Goal: Information Seeking & Learning: Check status

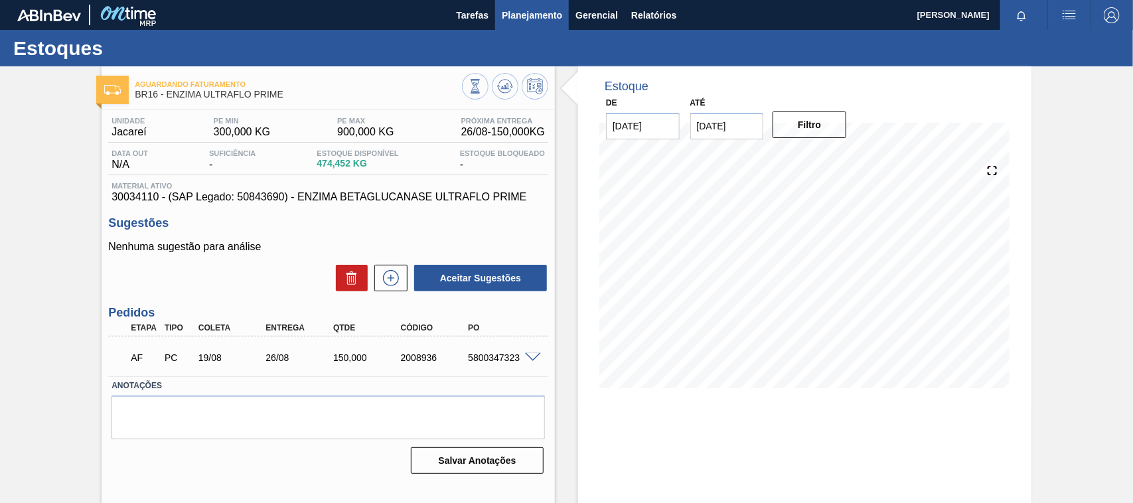
click at [515, 15] on span "Planejamento" at bounding box center [532, 15] width 60 height 16
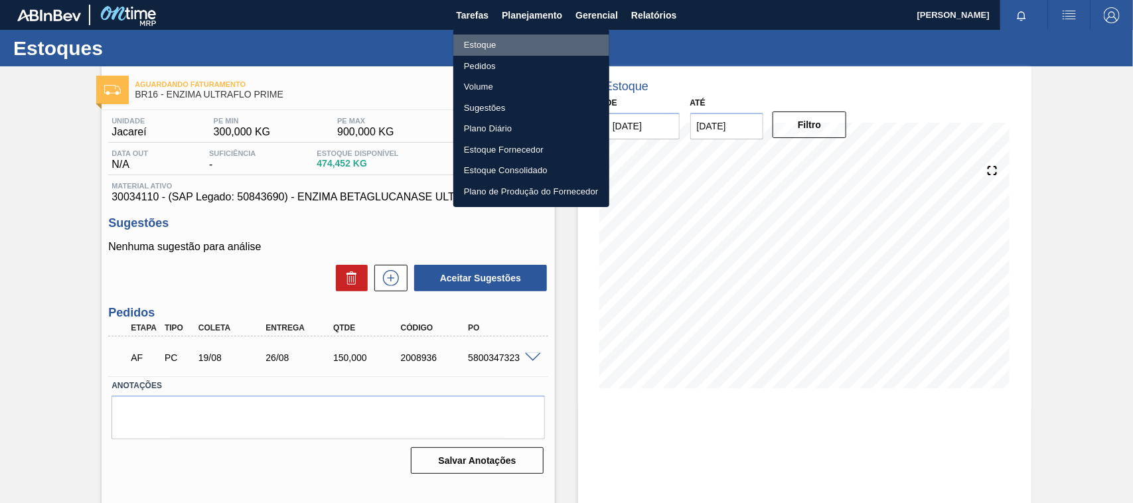
click at [511, 42] on li "Estoque" at bounding box center [531, 45] width 156 height 21
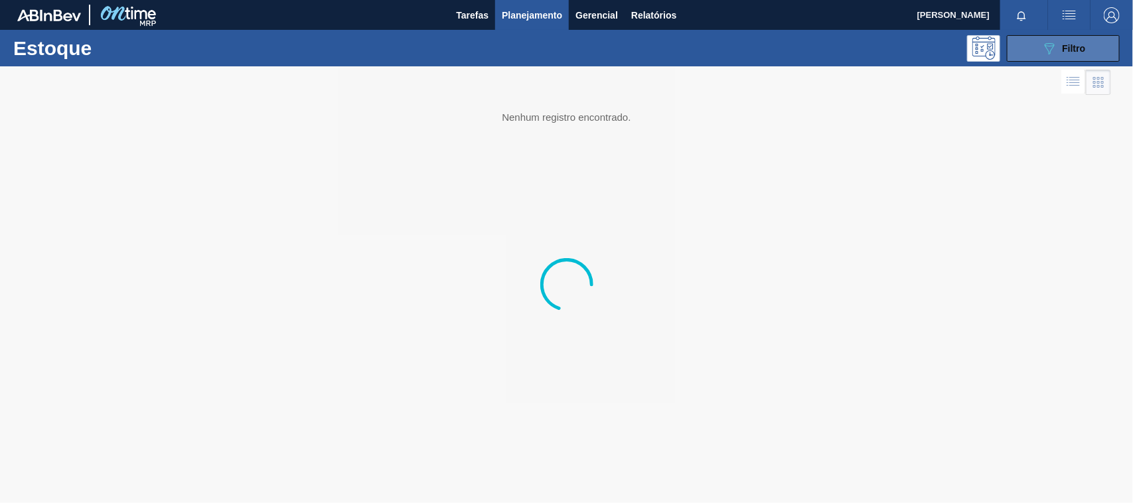
click at [1032, 51] on button "089F7B8B-B2A5-4AFE-B5C0-19BA573D28AC Filtro" at bounding box center [1063, 48] width 113 height 27
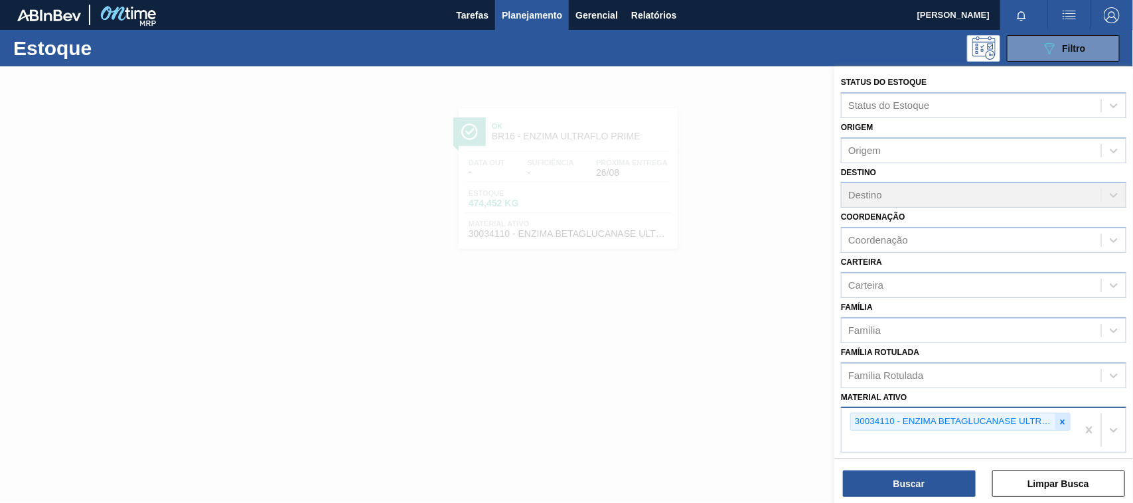
click at [1064, 418] on icon at bounding box center [1062, 422] width 9 height 9
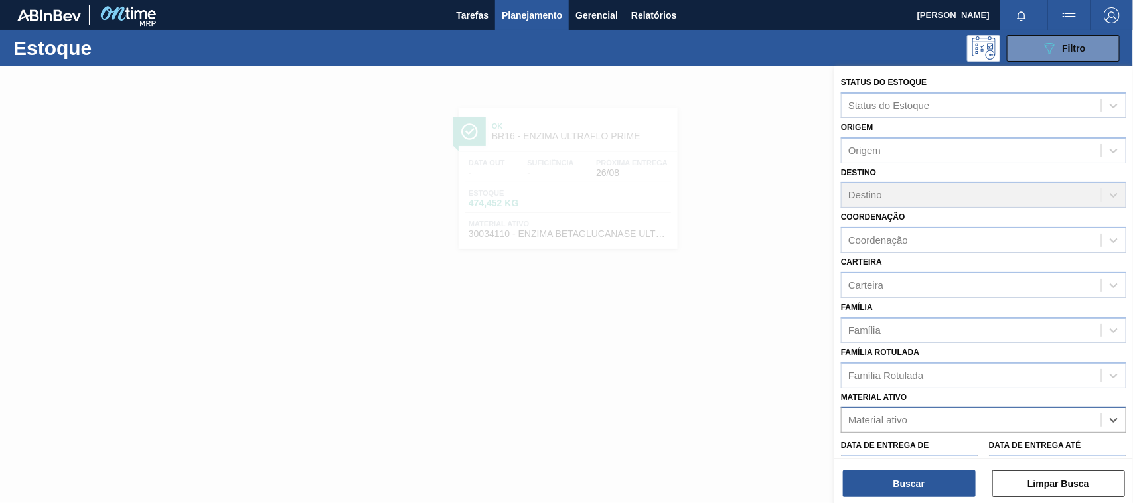
paste ativo "30029423"
type ativo "30029423"
click at [953, 441] on div "30029423 - CAIXA CARTAO SPATEN 330 C6 429" at bounding box center [984, 453] width 286 height 25
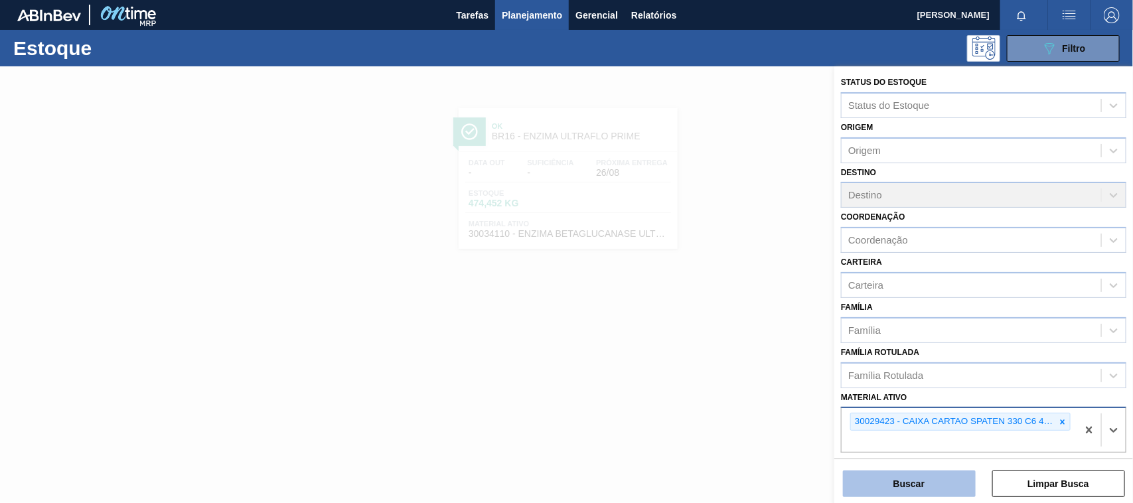
click at [926, 473] on button "Buscar" at bounding box center [909, 484] width 133 height 27
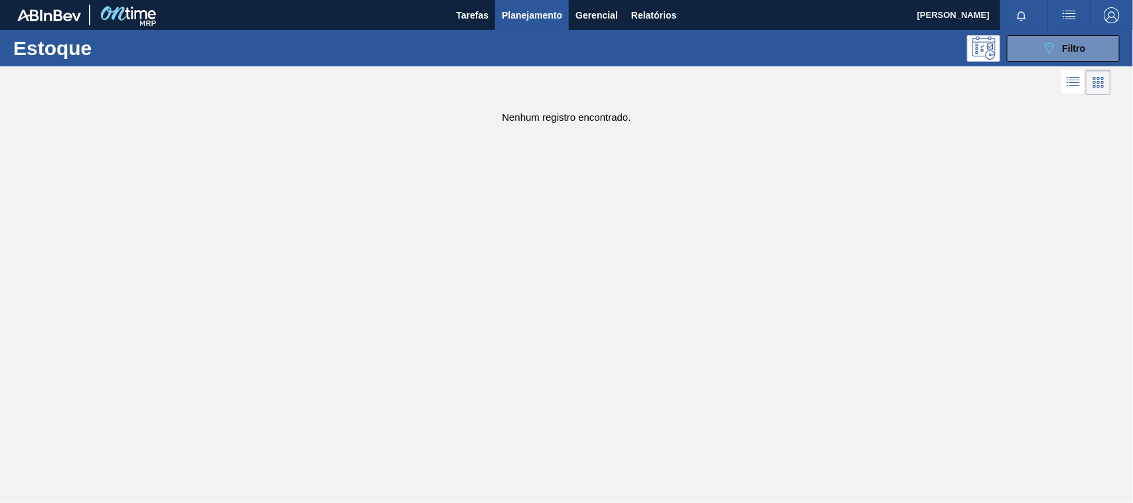
drag, startPoint x: 1053, startPoint y: 43, endPoint x: 1007, endPoint y: 214, distance: 177.5
click at [1047, 48] on icon "089F7B8B-B2A5-4AFE-B5C0-19BA573D28AC" at bounding box center [1050, 49] width 16 height 16
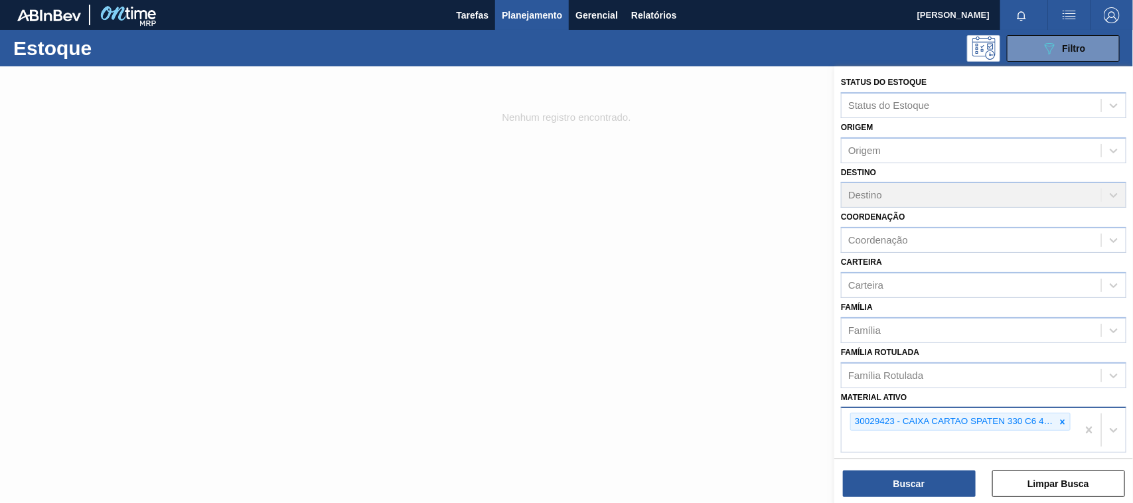
scroll to position [147, 0]
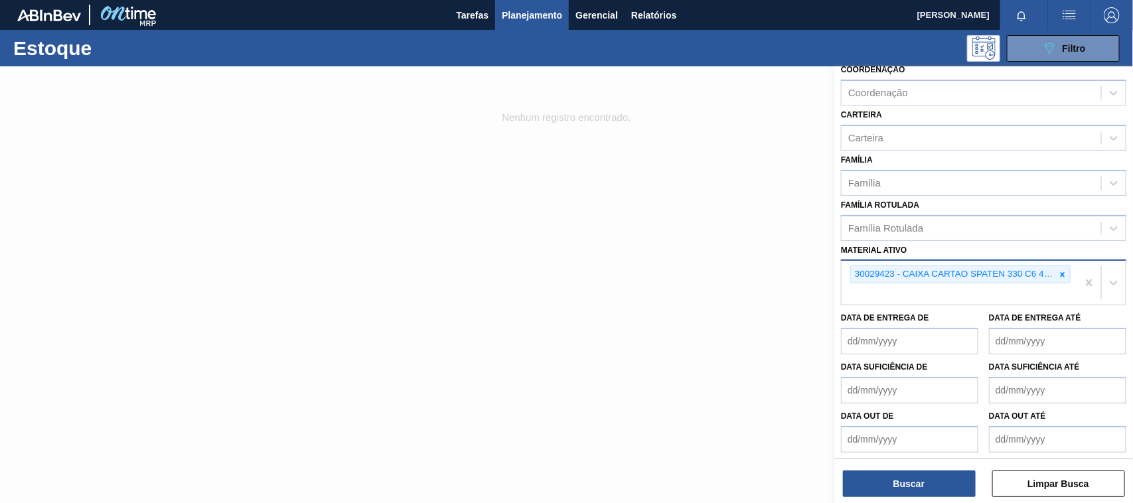
click at [908, 499] on div "Status do Estoque Status do Estoque Origem Origem Destino Destino Coordenação C…" at bounding box center [984, 286] width 299 height 440
click at [904, 486] on button "Buscar" at bounding box center [909, 484] width 133 height 27
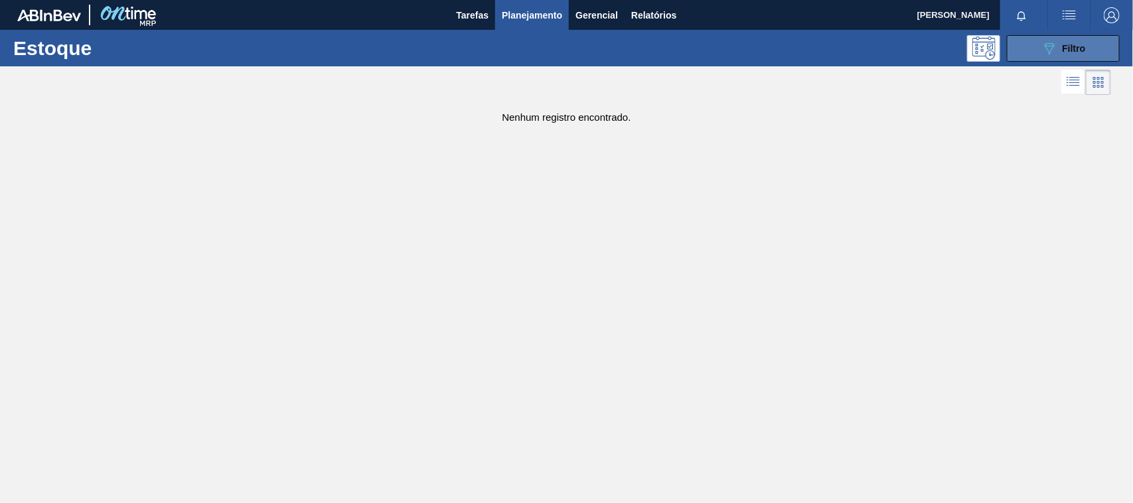
click at [1090, 54] on button "089F7B8B-B2A5-4AFE-B5C0-19BA573D28AC Filtro" at bounding box center [1063, 48] width 113 height 27
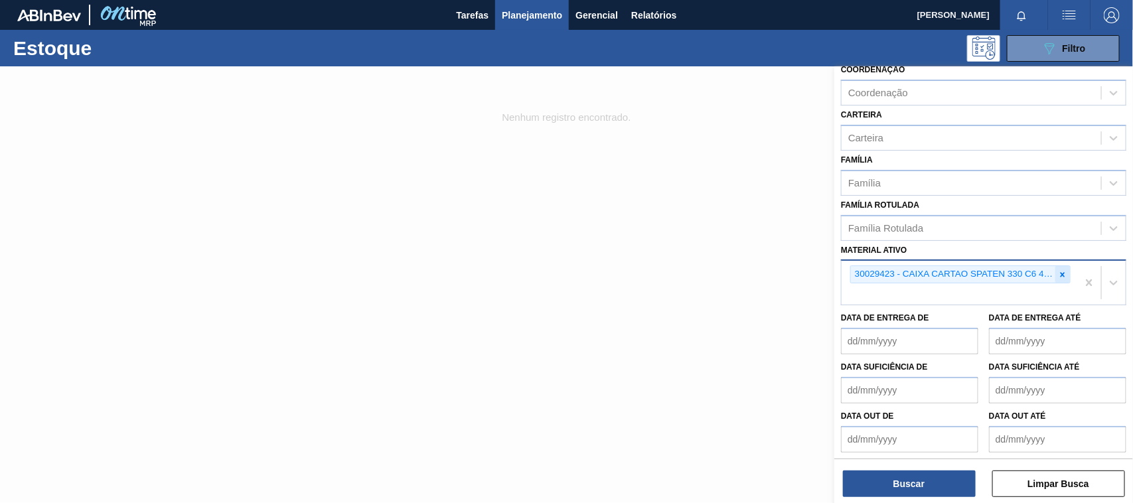
click at [1058, 270] on icon at bounding box center [1062, 274] width 9 height 9
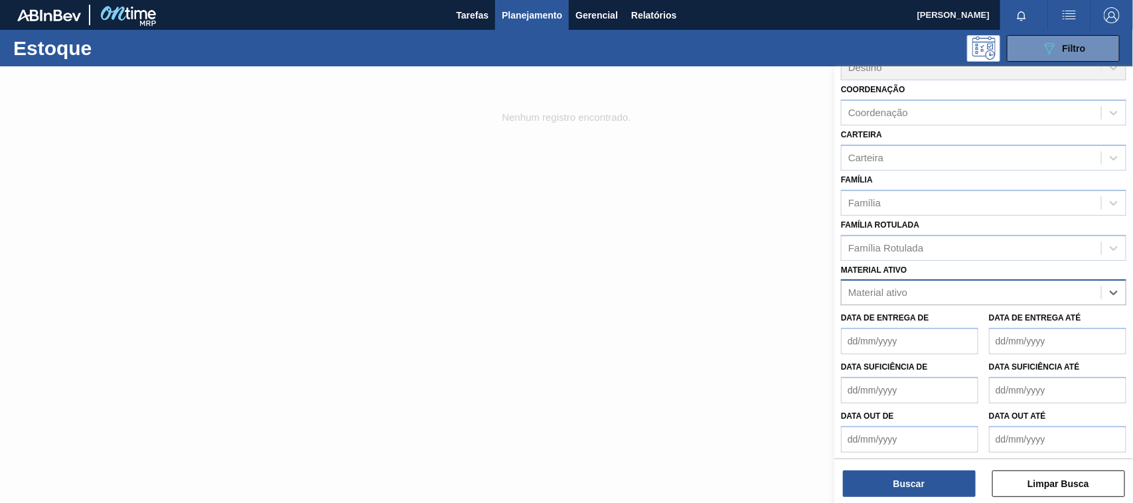
paste ativo "30034674"
type ativo "30034674"
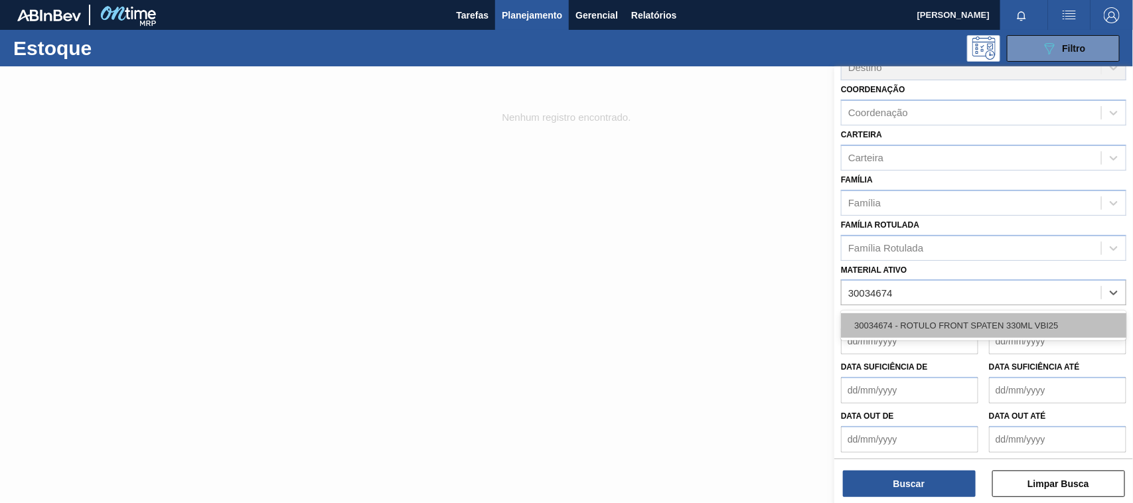
click at [934, 313] on div "30034674 - ROTULO FRONT SPATEN 330ML VBI25" at bounding box center [984, 325] width 286 height 25
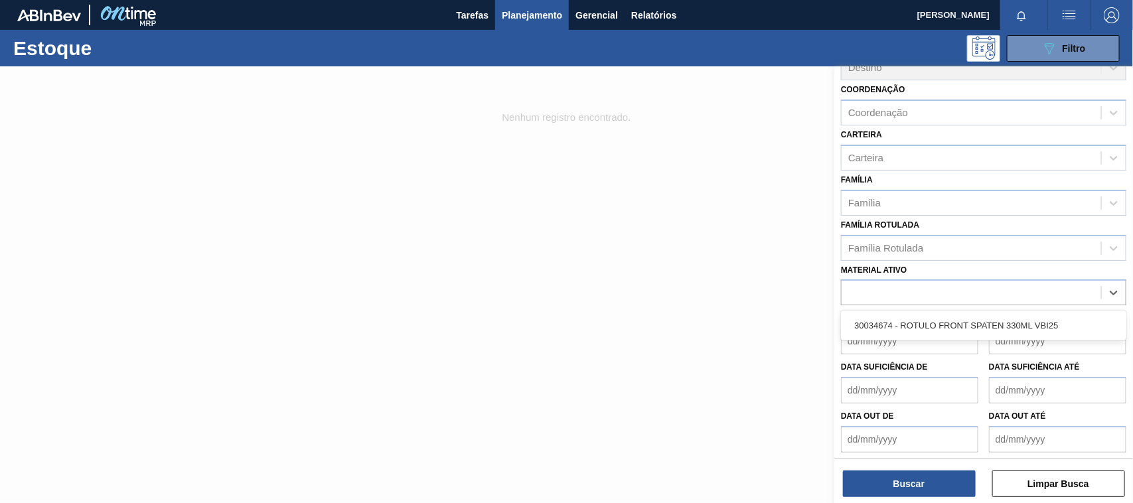
scroll to position [147, 0]
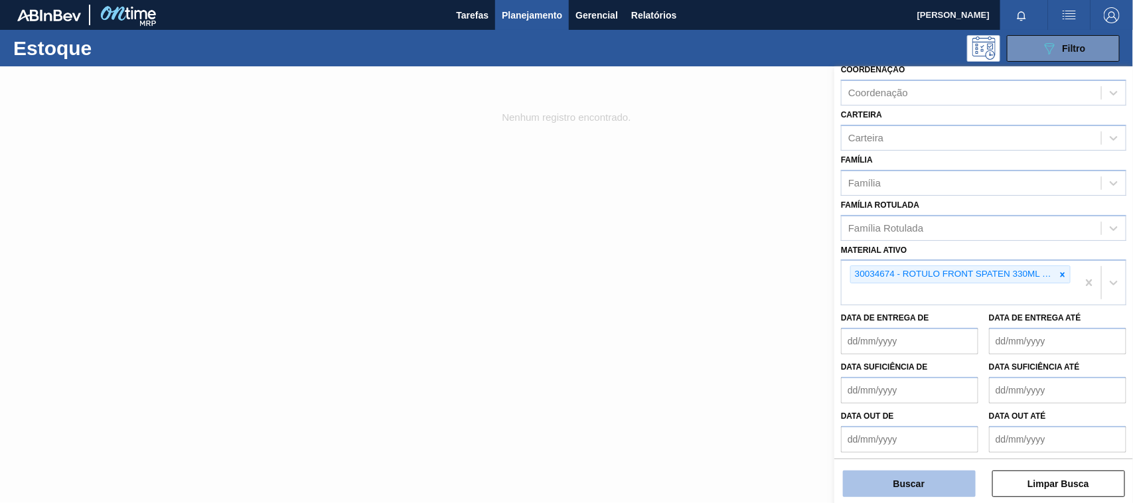
click at [918, 490] on button "Buscar" at bounding box center [909, 484] width 133 height 27
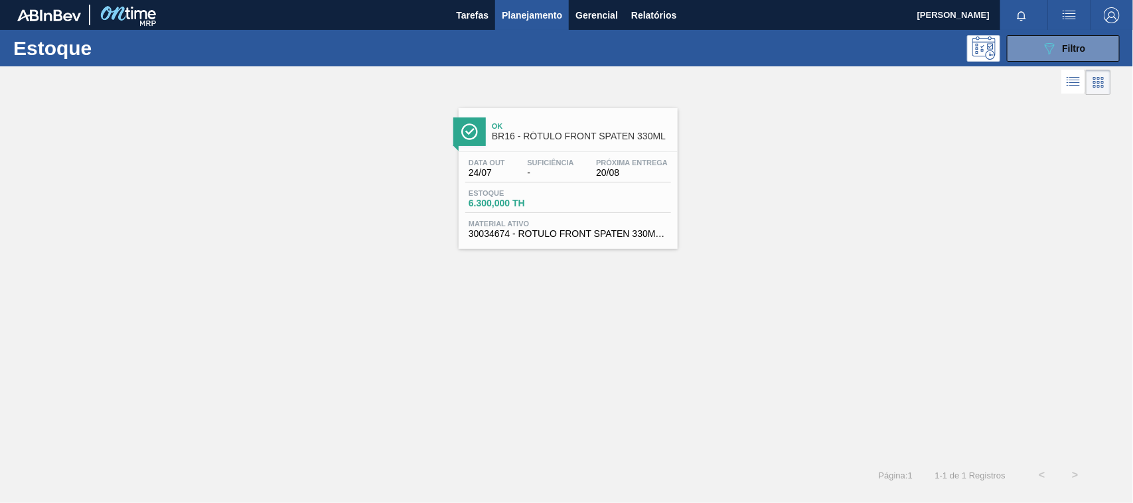
click at [631, 210] on div "Estoque 6.300,000 TH" at bounding box center [568, 201] width 206 height 24
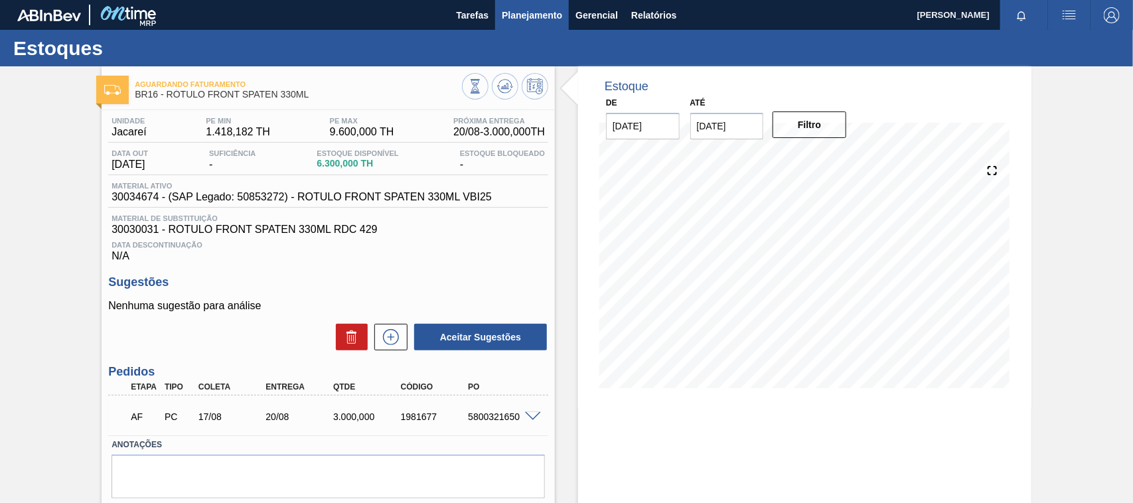
click at [532, 5] on button "Planejamento" at bounding box center [532, 15] width 74 height 30
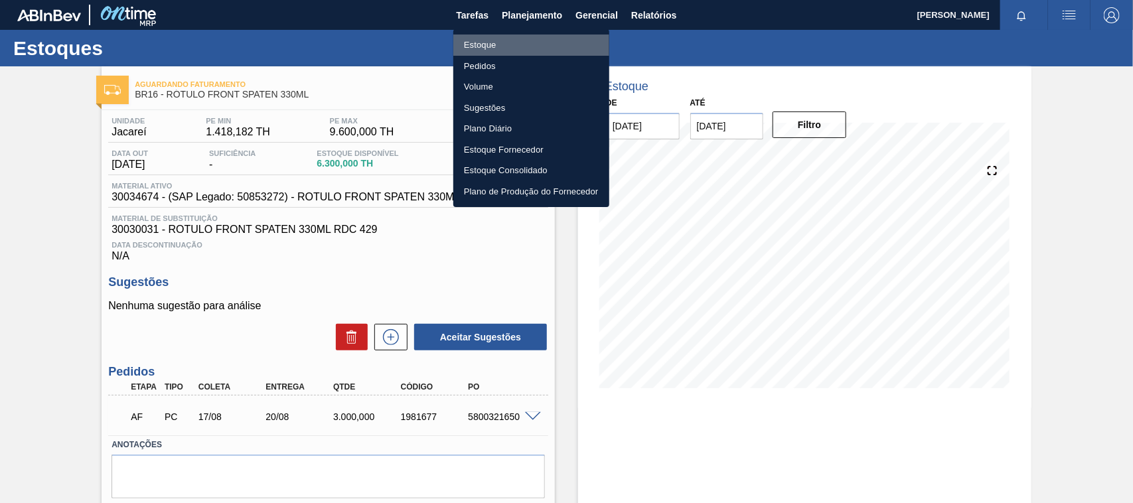
click at [473, 48] on li "Estoque" at bounding box center [531, 45] width 156 height 21
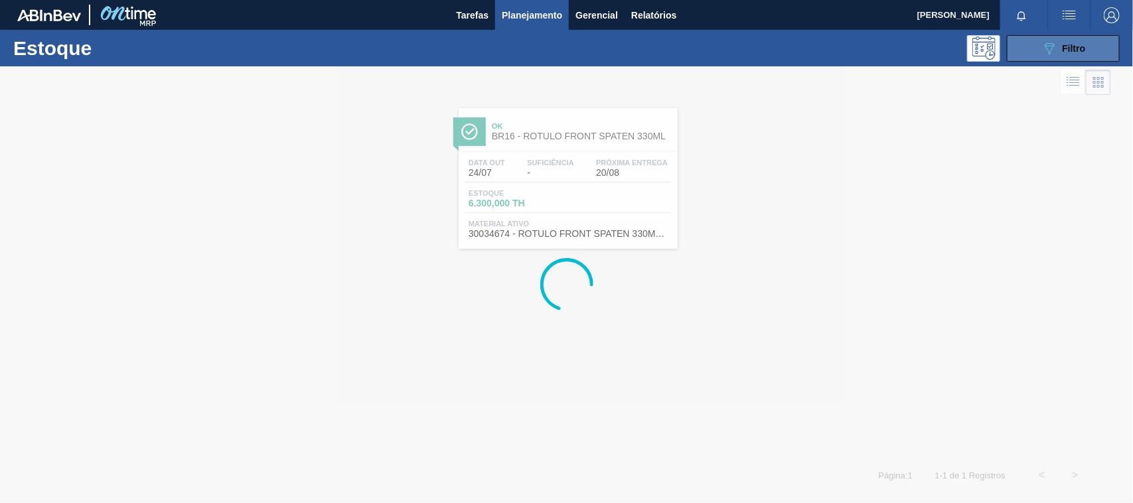
click at [1026, 43] on button "089F7B8B-B2A5-4AFE-B5C0-19BA573D28AC Filtro" at bounding box center [1063, 48] width 113 height 27
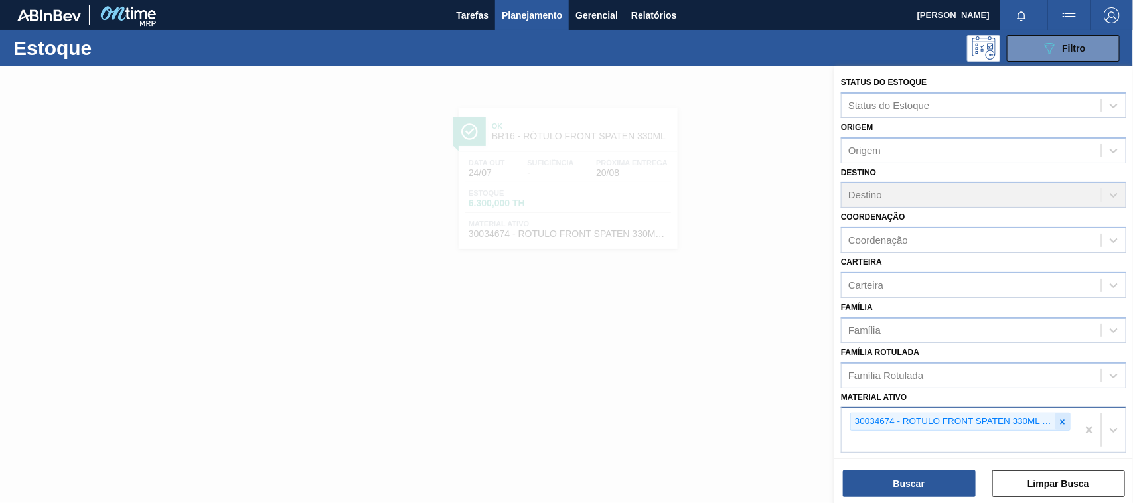
click at [1061, 420] on icon at bounding box center [1063, 422] width 5 height 5
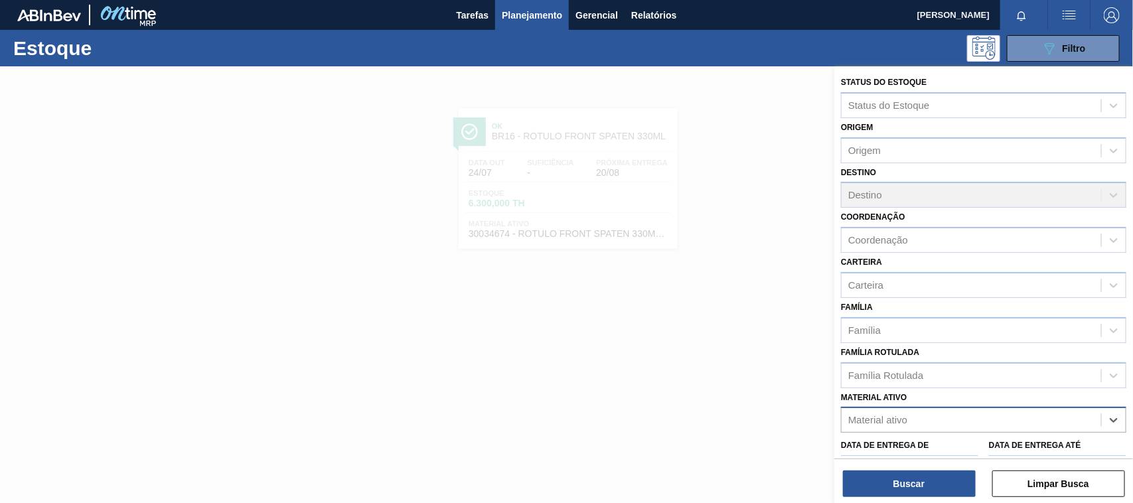
paste ativo "30033737"
type ativo "30033737"
click at [948, 450] on div "30033737 - CX CT SENSES 269ML LN C6 NIV25" at bounding box center [984, 453] width 286 height 25
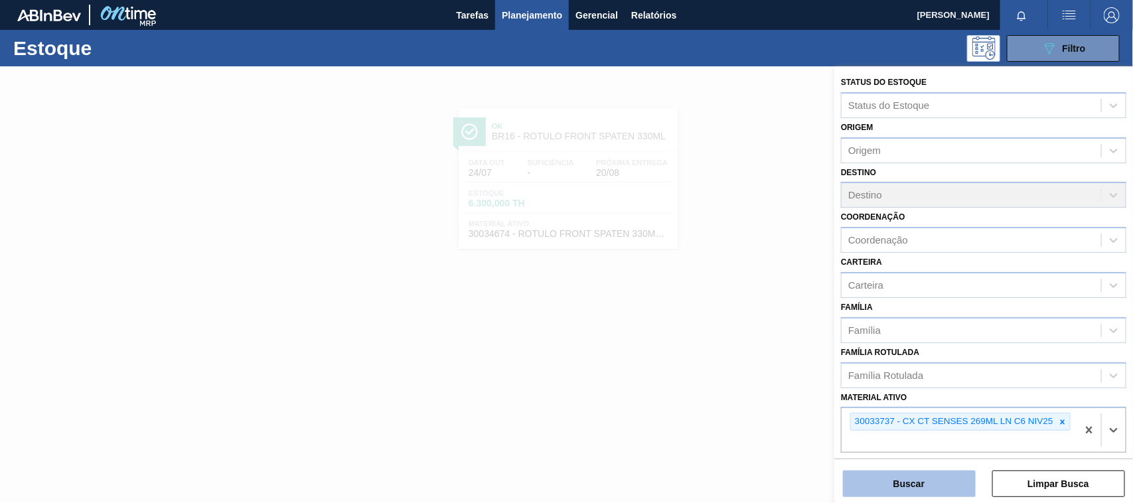
drag, startPoint x: 925, startPoint y: 466, endPoint x: 924, endPoint y: 479, distance: 12.6
click at [924, 469] on div "Buscar Limpar Busca" at bounding box center [984, 477] width 299 height 37
click at [926, 482] on button "Buscar" at bounding box center [909, 484] width 133 height 27
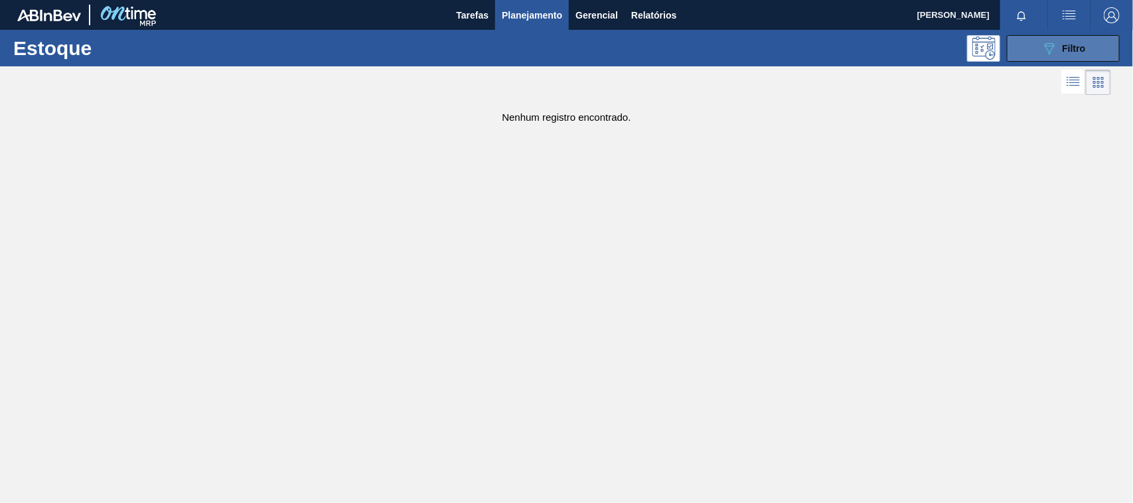
click at [1027, 56] on button "089F7B8B-B2A5-4AFE-B5C0-19BA573D28AC Filtro" at bounding box center [1063, 48] width 113 height 27
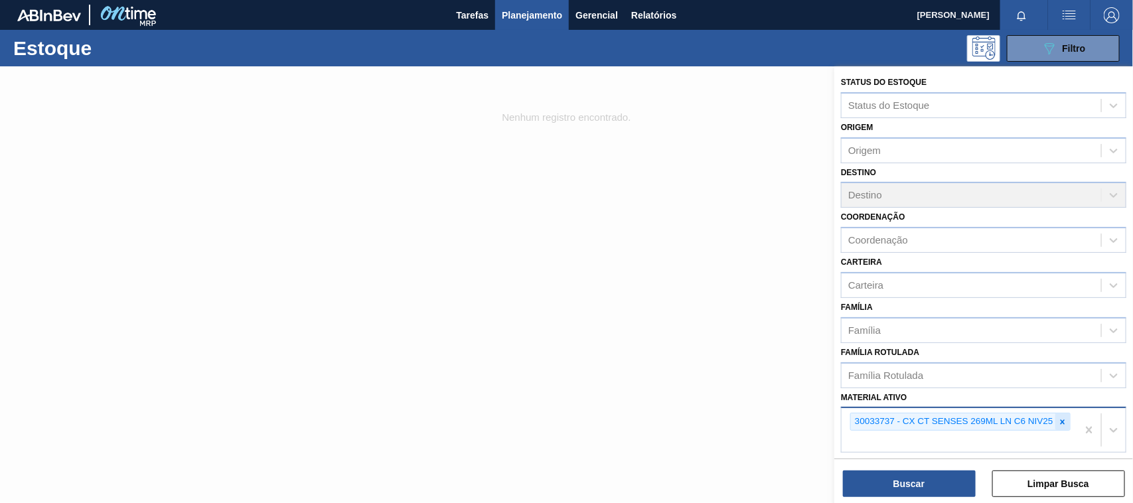
click at [1060, 418] on icon at bounding box center [1062, 422] width 9 height 9
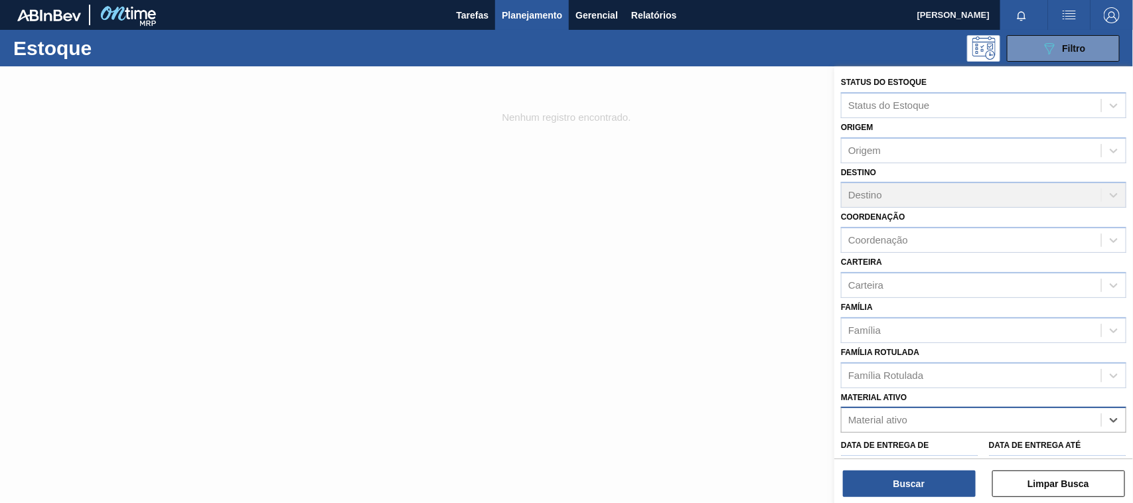
paste ativo "30034673"
type ativo "30034673"
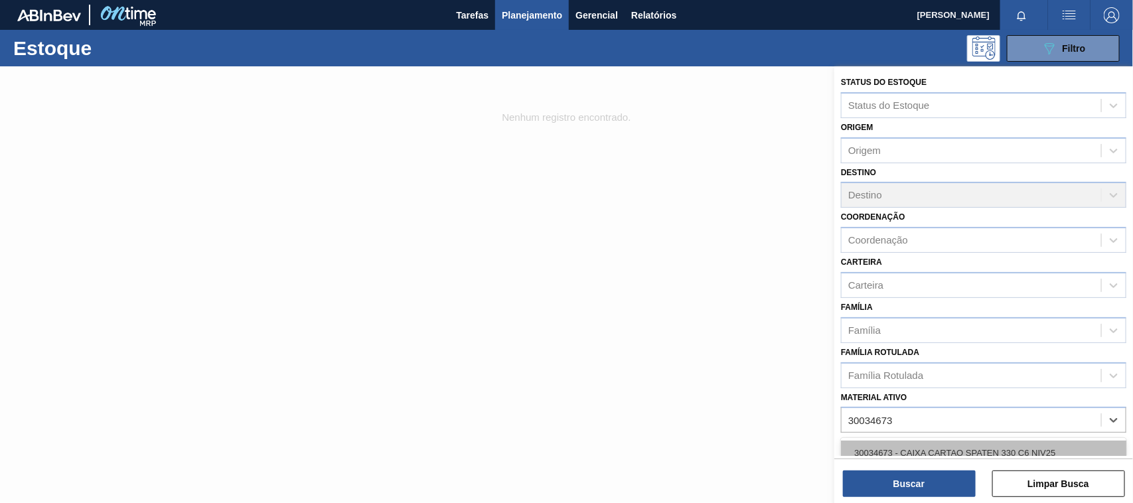
click at [951, 447] on div "30034673 - CAIXA CARTAO SPATEN 330 C6 NIV25" at bounding box center [984, 453] width 286 height 25
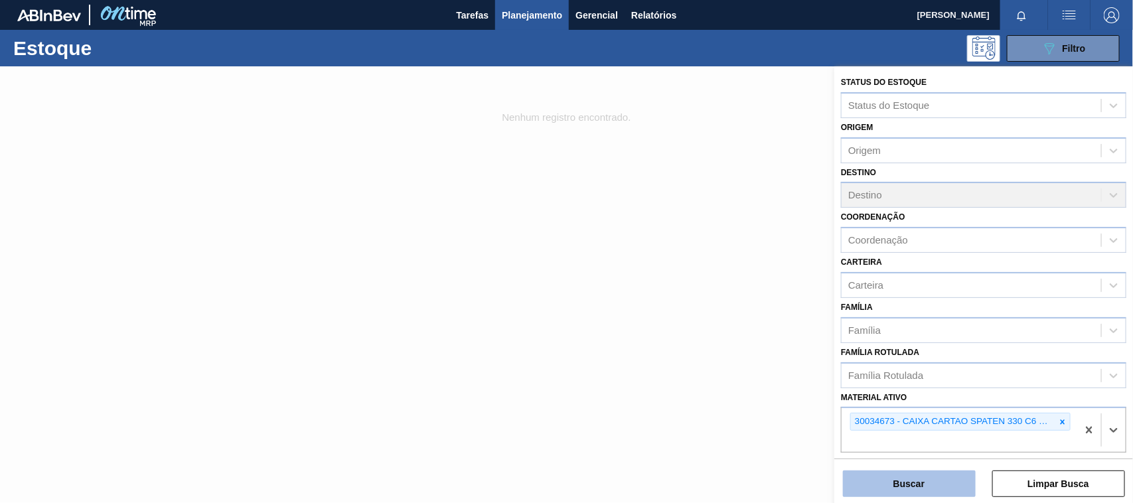
click at [932, 483] on button "Buscar" at bounding box center [909, 484] width 133 height 27
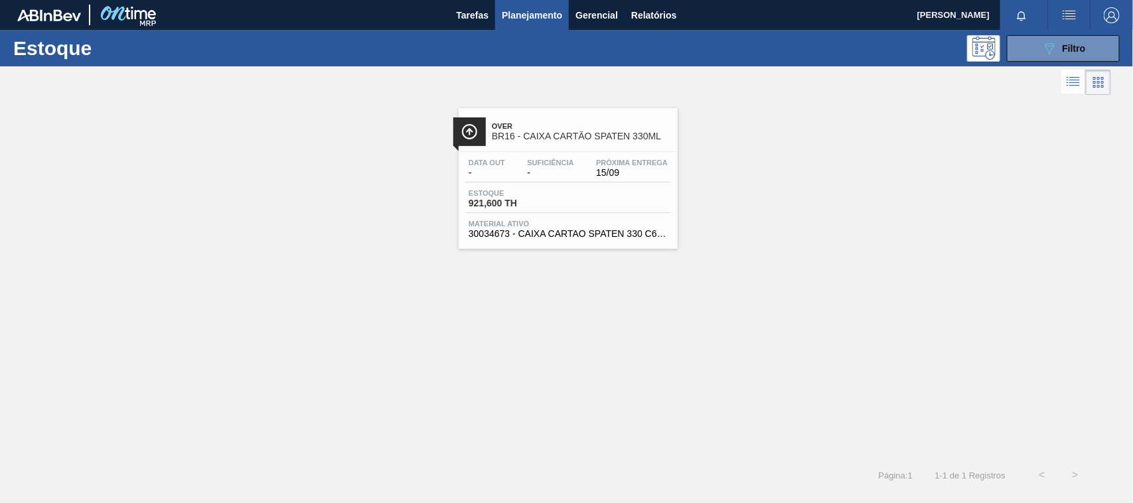
click at [634, 236] on span "30034673 - CAIXA CARTAO SPATEN 330 C6 NIV25" at bounding box center [568, 234] width 199 height 10
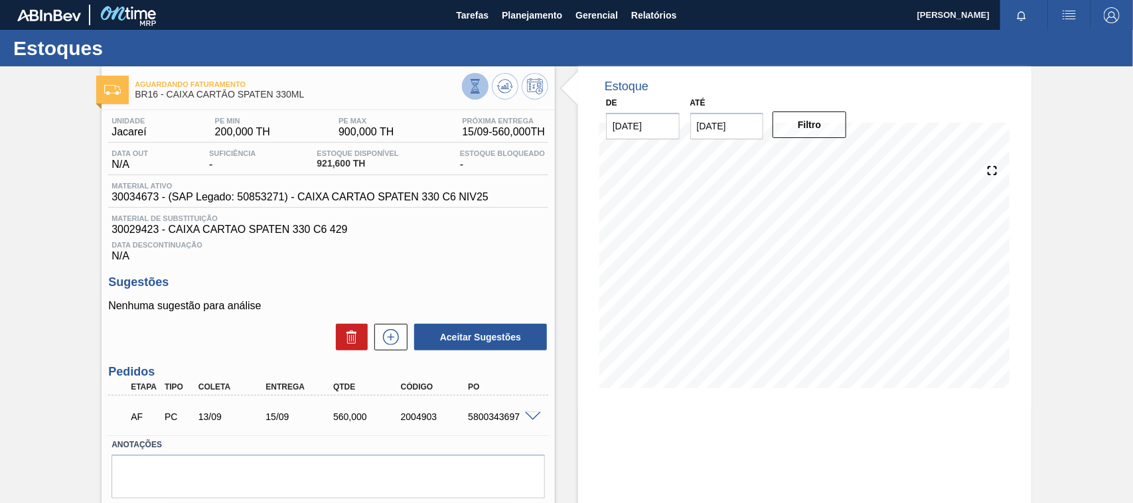
click at [477, 90] on icon at bounding box center [475, 86] width 15 height 15
